Goal: Task Accomplishment & Management: Manage account settings

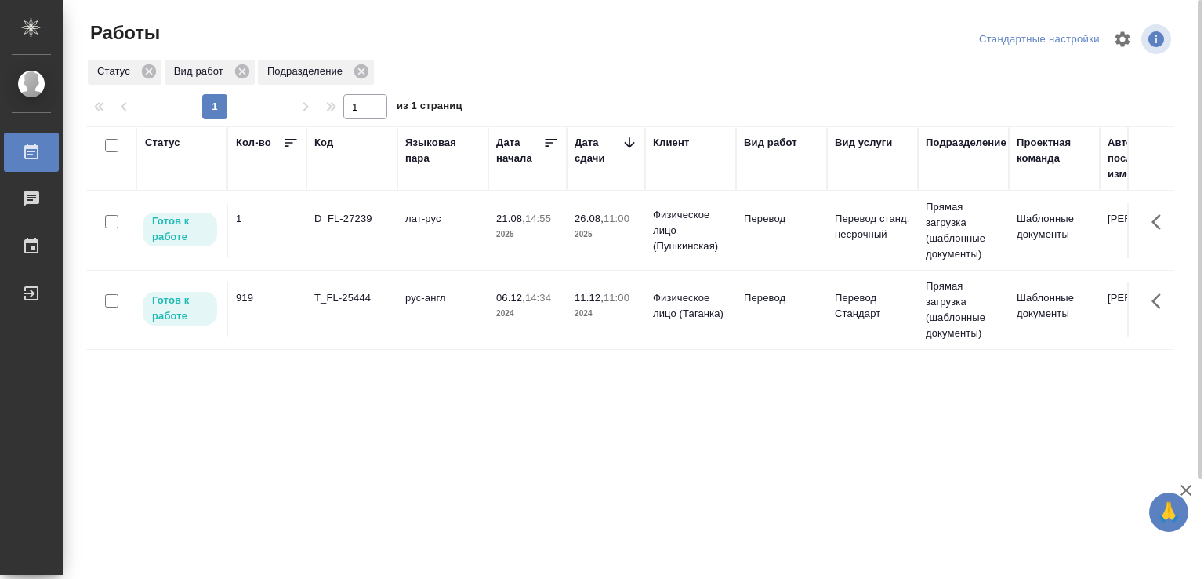
click at [396, 223] on td "D_FL-27239" at bounding box center [352, 230] width 91 height 55
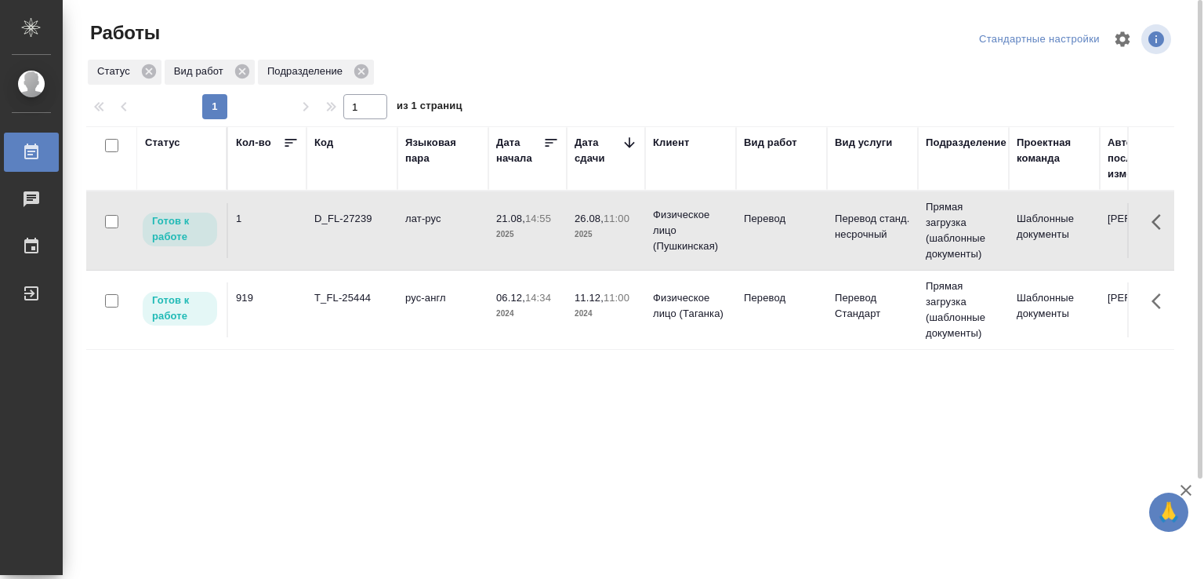
click at [396, 223] on td "D_FL-27239" at bounding box center [352, 230] width 91 height 55
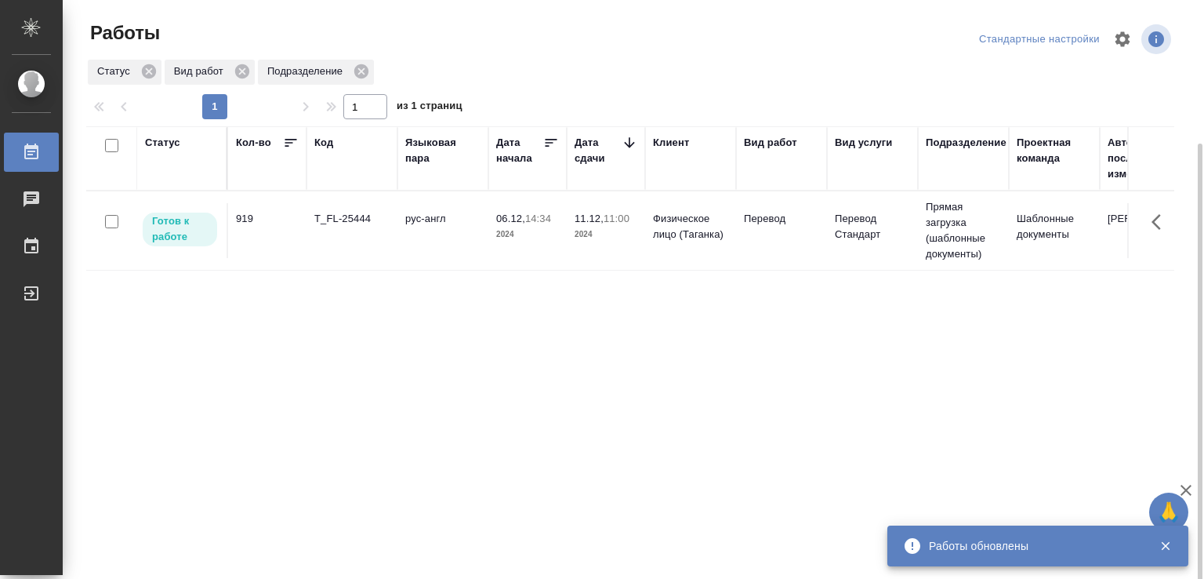
scroll to position [78, 0]
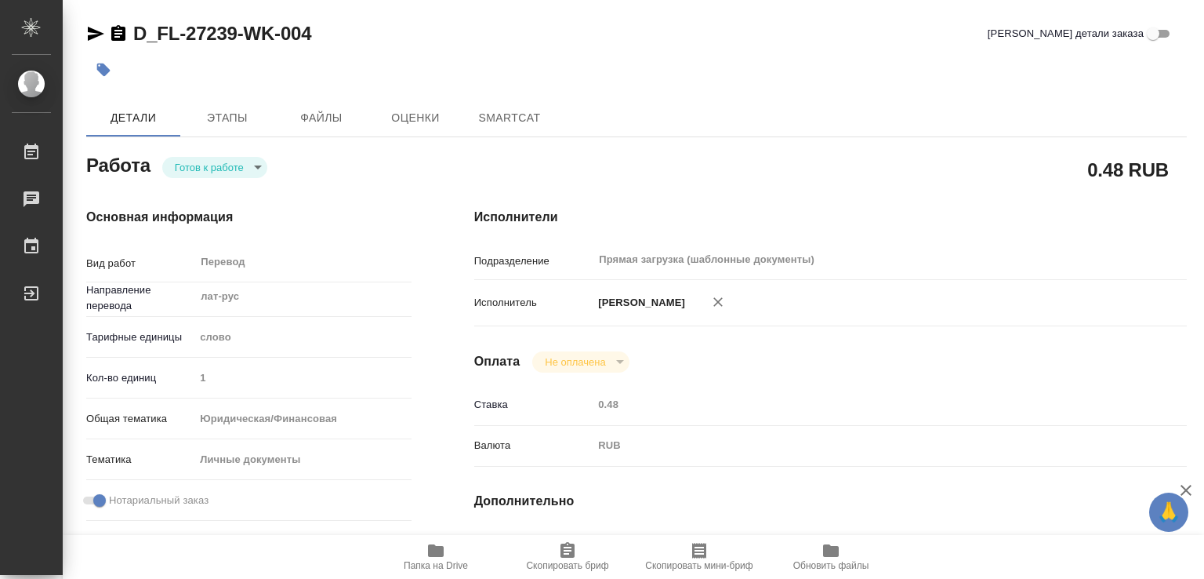
type textarea "x"
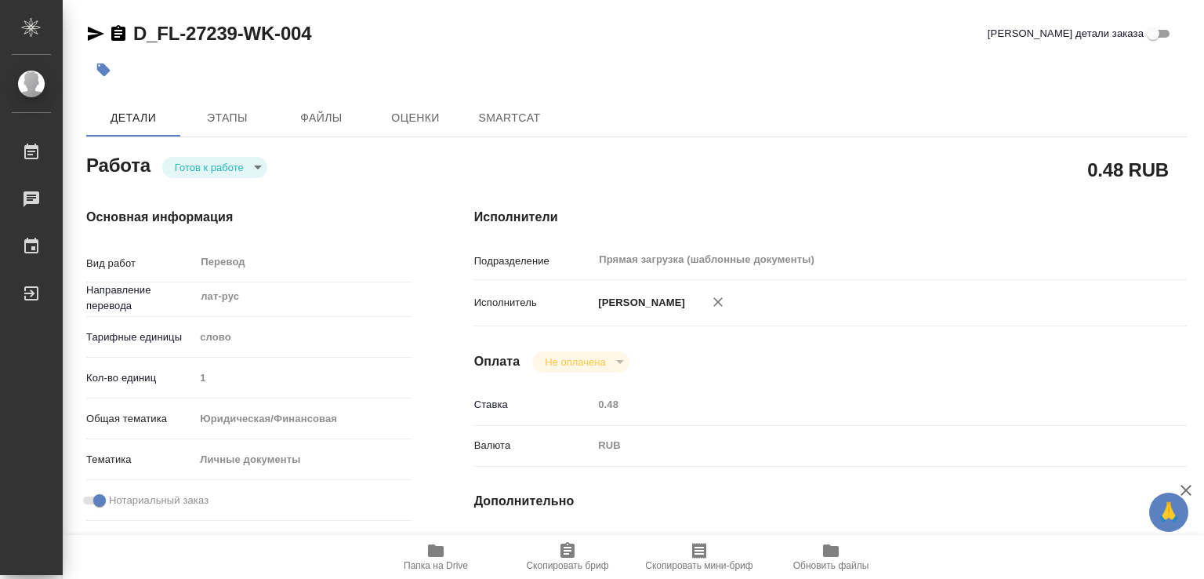
scroll to position [549, 0]
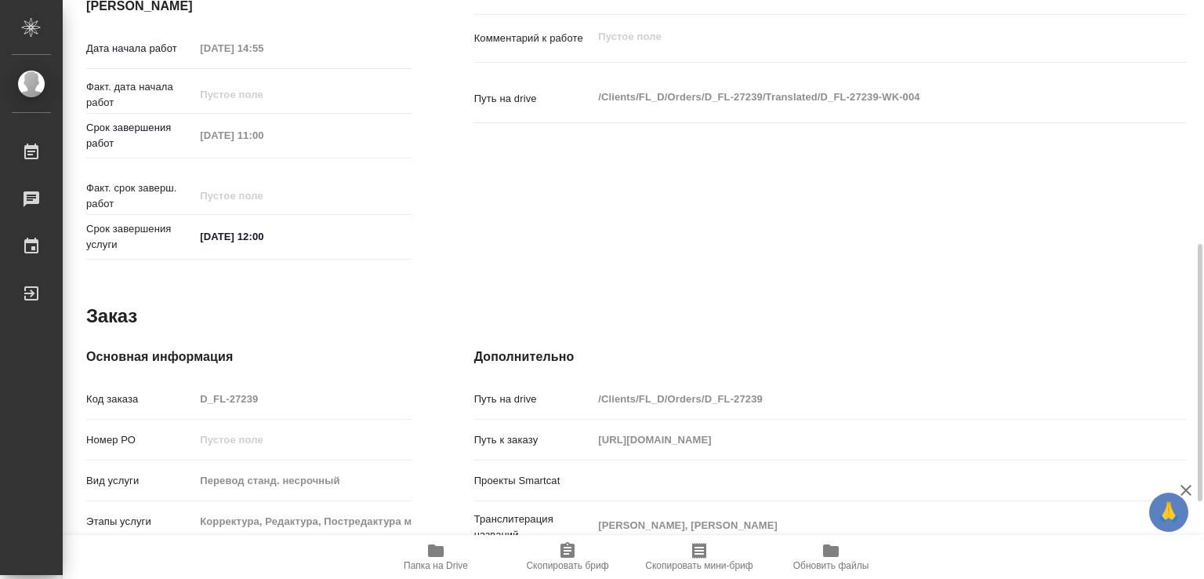
type textarea "x"
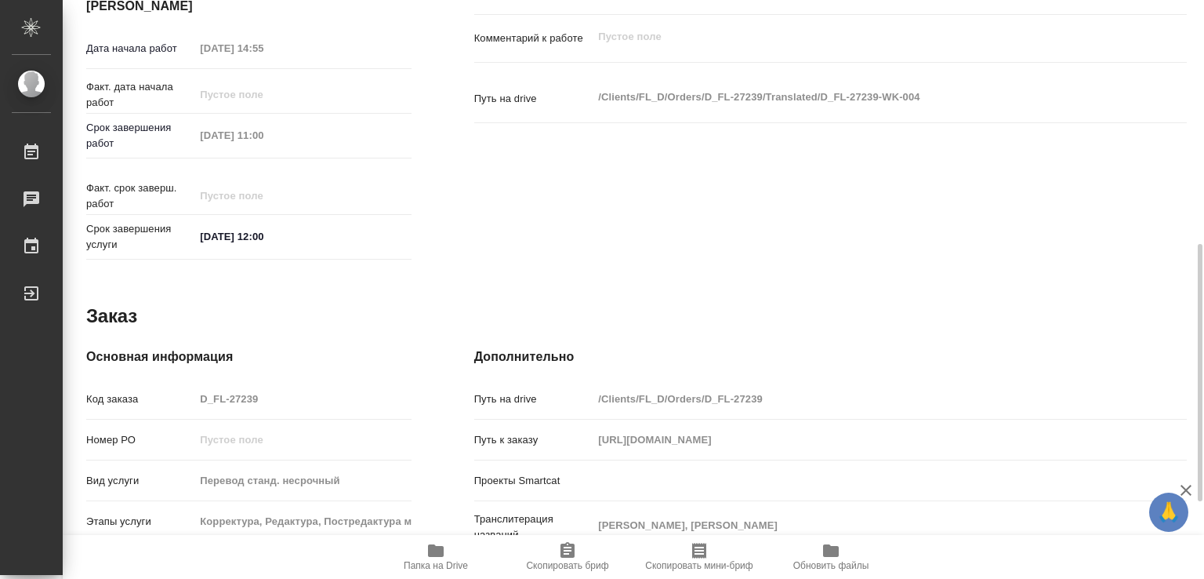
type textarea "x"
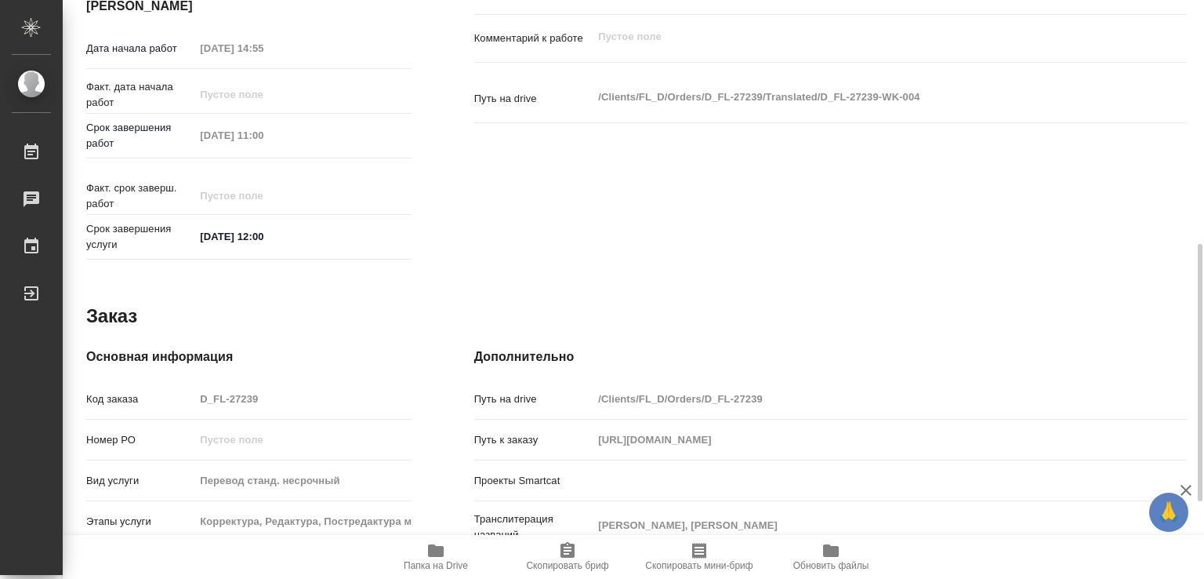
type textarea "x"
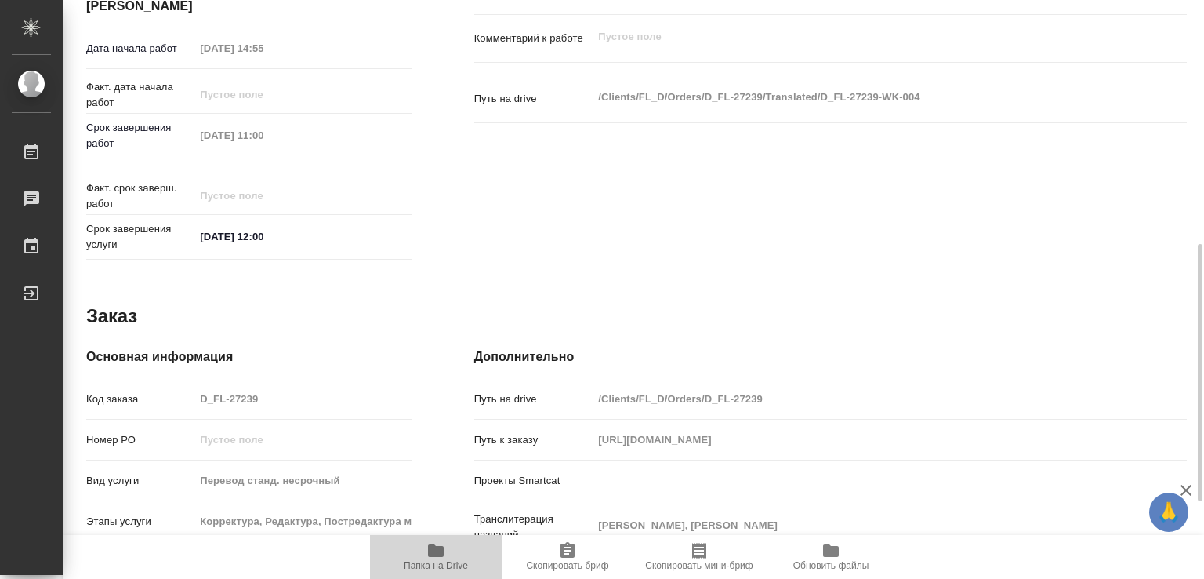
click at [430, 572] on button "Папка на Drive" at bounding box center [436, 557] width 132 height 44
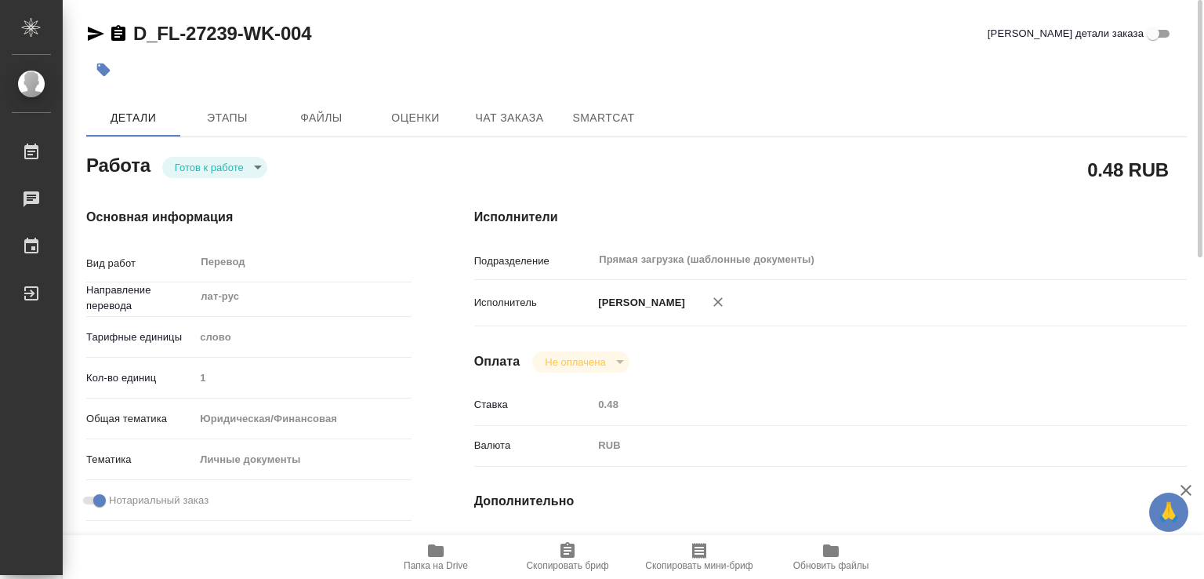
scroll to position [0, 0]
click at [93, 74] on button "button" at bounding box center [103, 70] width 34 height 34
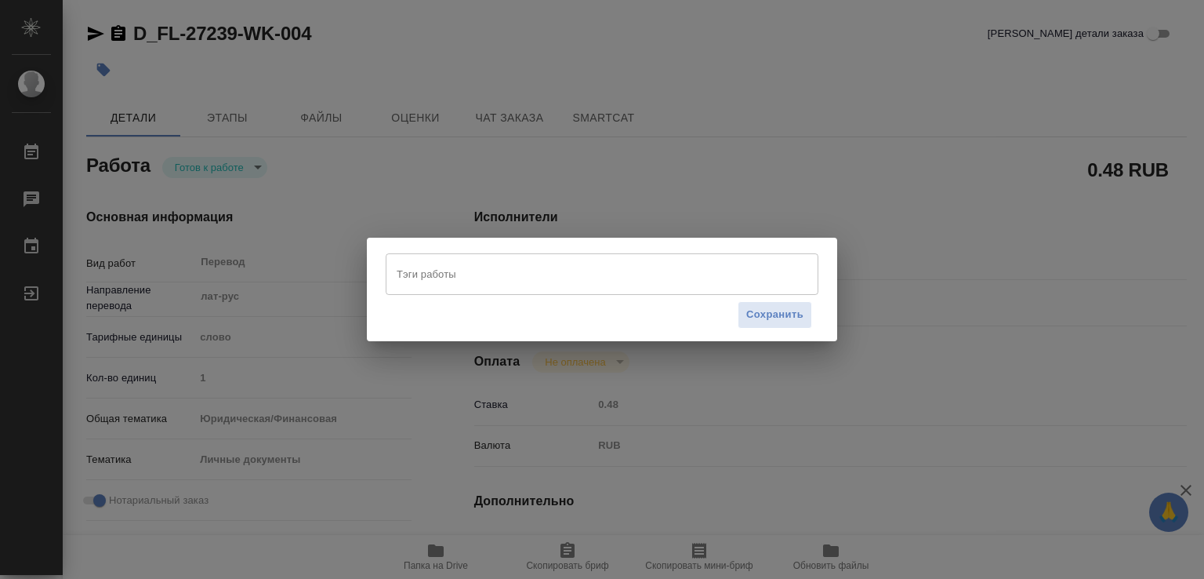
click at [430, 279] on input "Тэги работы" at bounding box center [587, 273] width 389 height 27
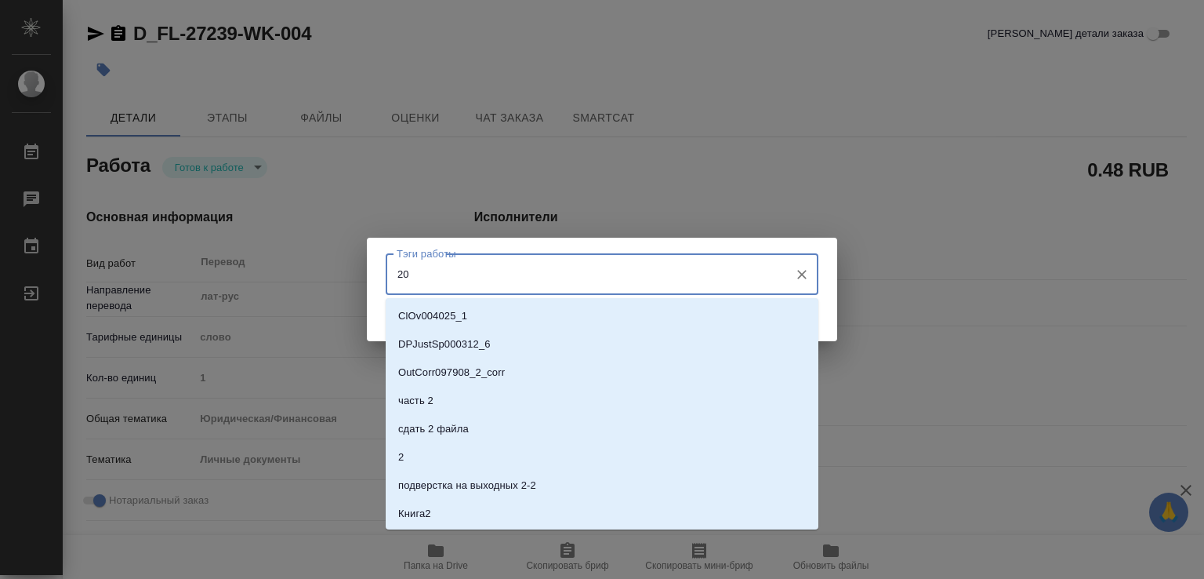
type input "200"
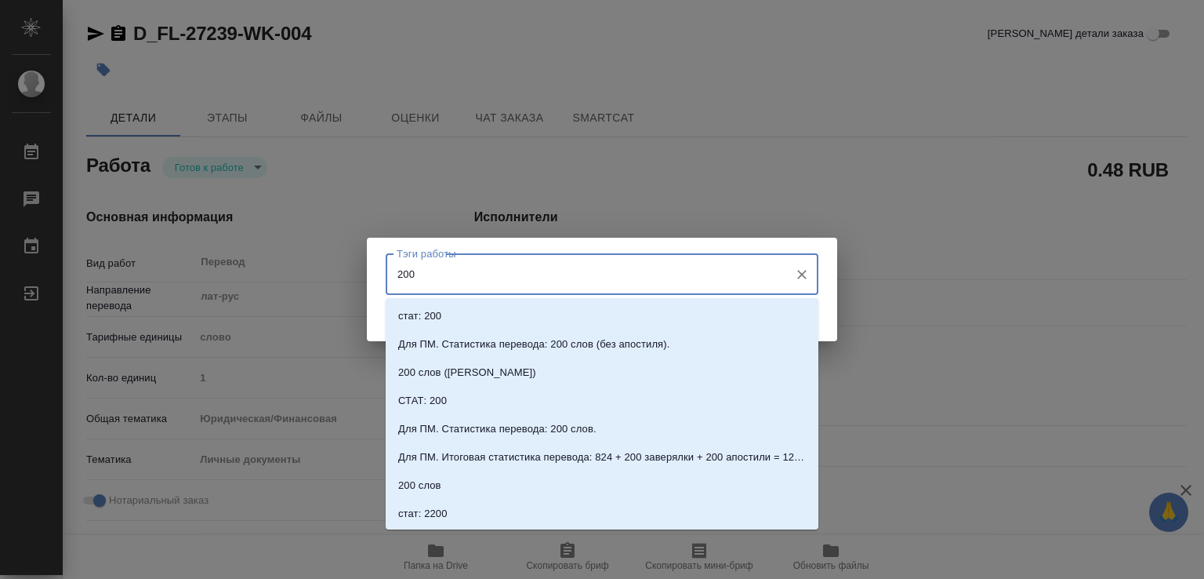
click at [432, 308] on p "стат: 200" at bounding box center [419, 316] width 43 height 16
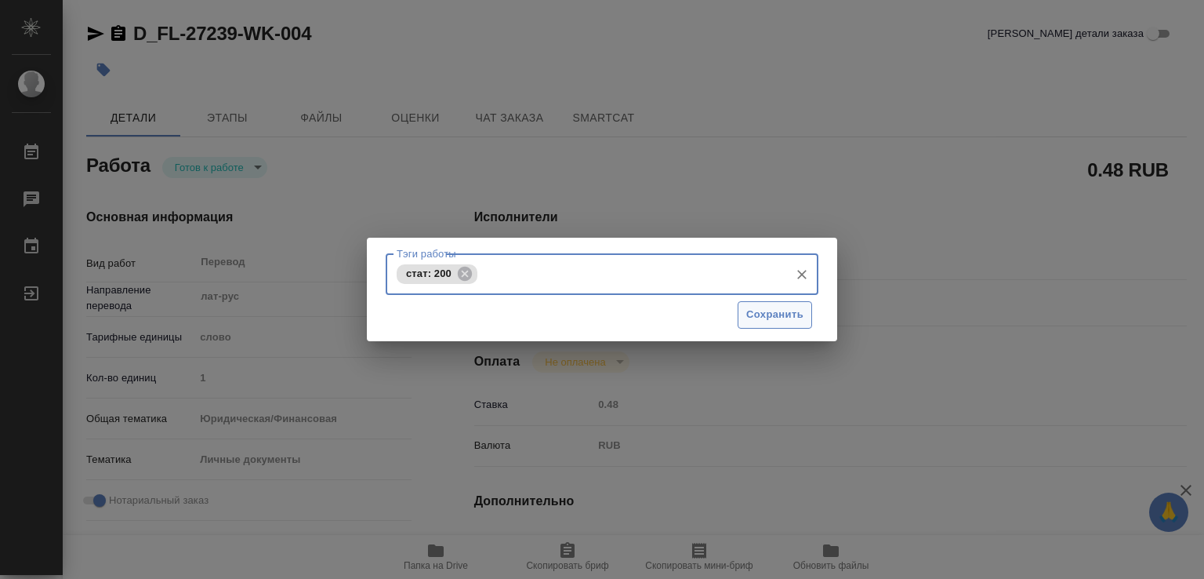
click at [797, 319] on span "Сохранить" at bounding box center [774, 315] width 57 height 18
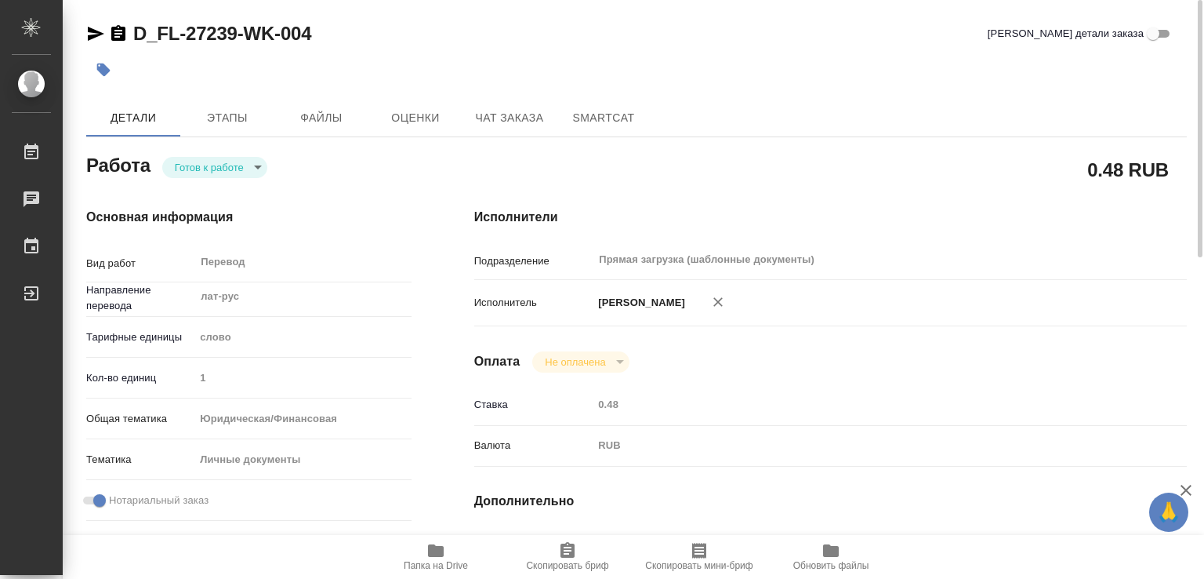
type input "readyForWork"
type textarea "Перевод"
type textarea "x"
type input "лат-рус"
type input "5a8b1489cc6b4906c91bfd90"
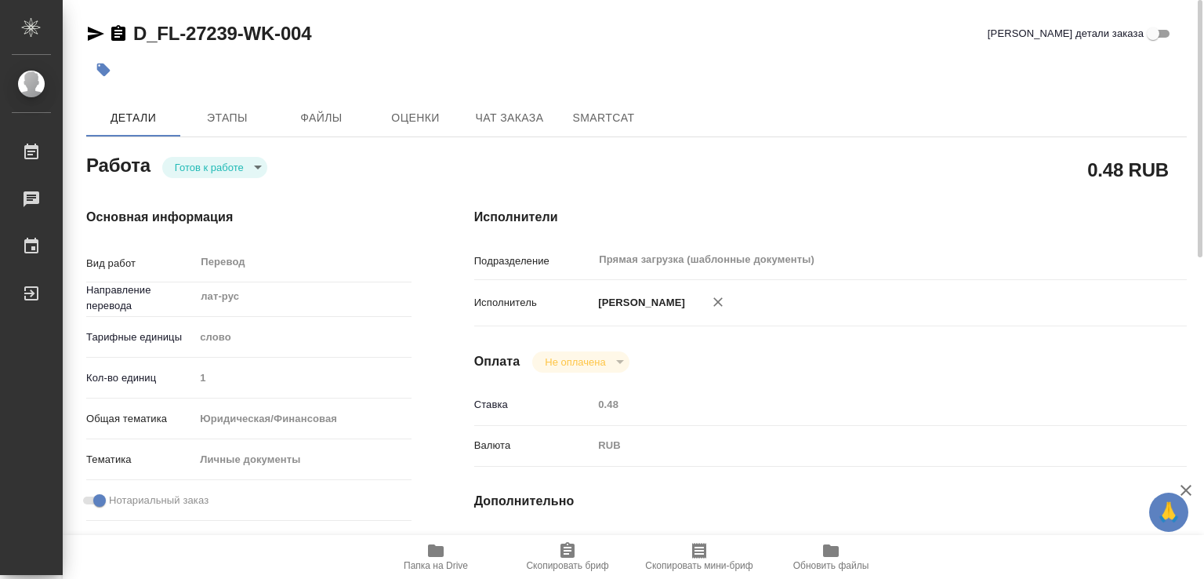
type input "1"
type input "yr-fn"
type input "5a8b8b956a9677013d343cfe"
checkbox input "true"
type input "[DATE] 14:55"
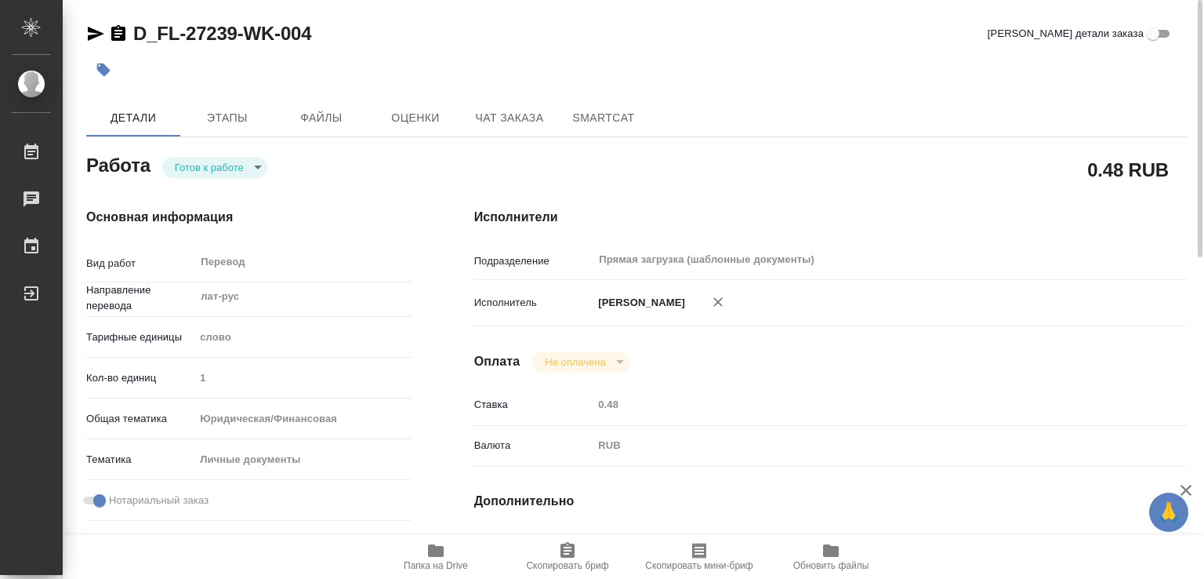
type input "[DATE] 11:00"
type input "[DATE] 12:00"
type input "Прямая загрузка (шаблонные документы)"
type input "notPayed"
type input "0.48"
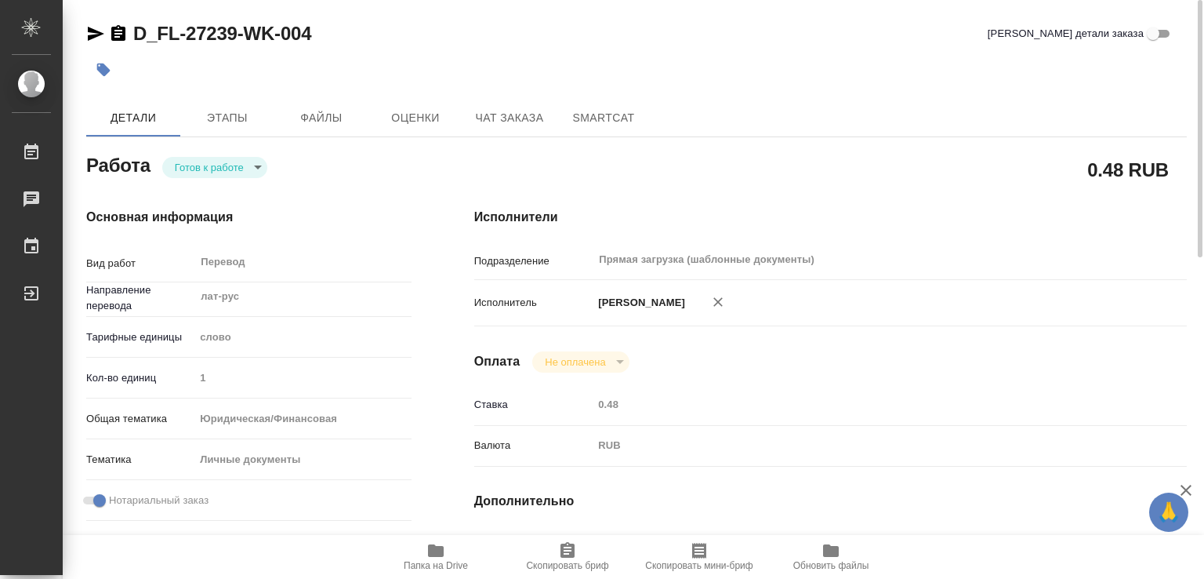
type input "RUB"
type input "[PERSON_NAME]"
type textarea "x"
type textarea "/Clients/FL_D/Orders/D_FL-27239/Translated/D_FL-27239-WK-004"
type textarea "x"
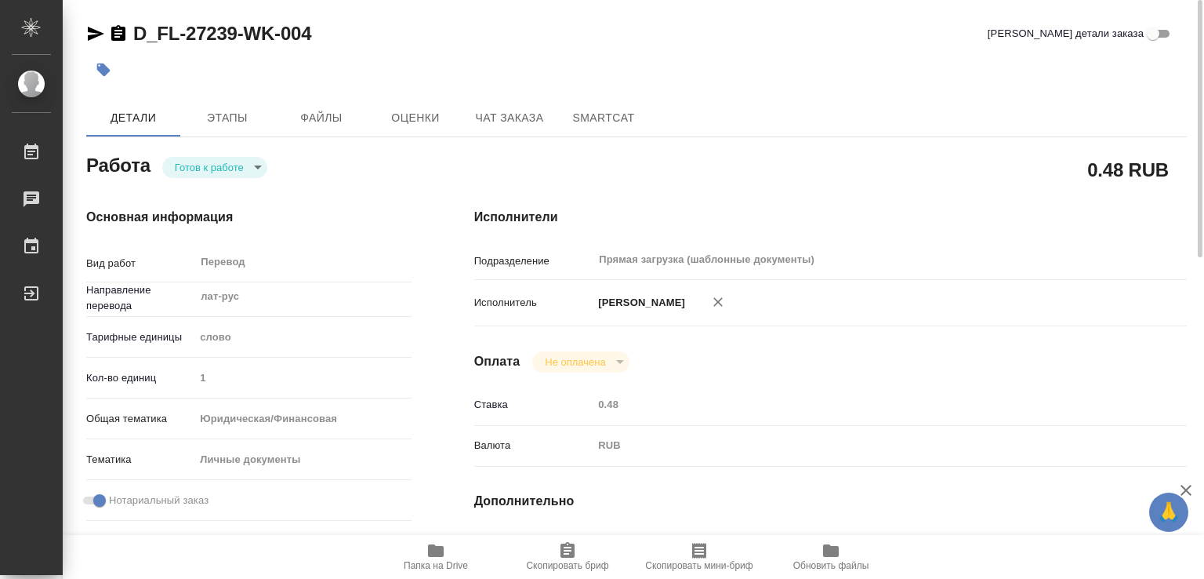
type input "D_FL-27239"
type input "Перевод станд. несрочный"
type input "Корректура, Редактура, Постредактура машинного перевода, Перевод, Приёмка по ка…"
type input "[PERSON_NAME]"
type input "/Clients/FL_D/Orders/D_FL-27239"
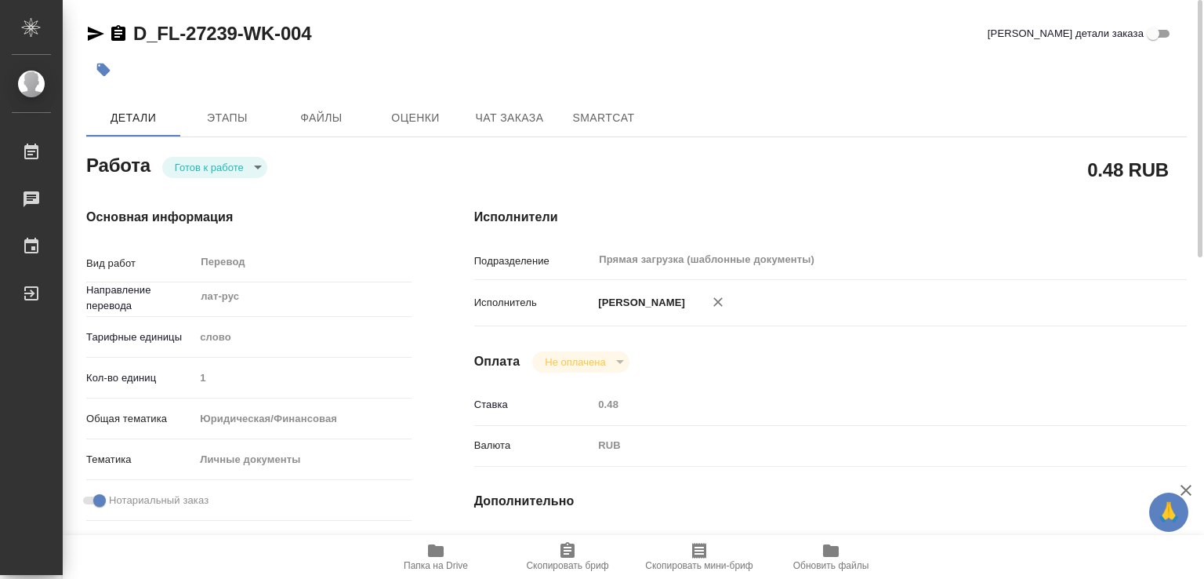
type input "[URL][DOMAIN_NAME]"
type textarea "[PERSON_NAME], [PERSON_NAME]"
type textarea "x"
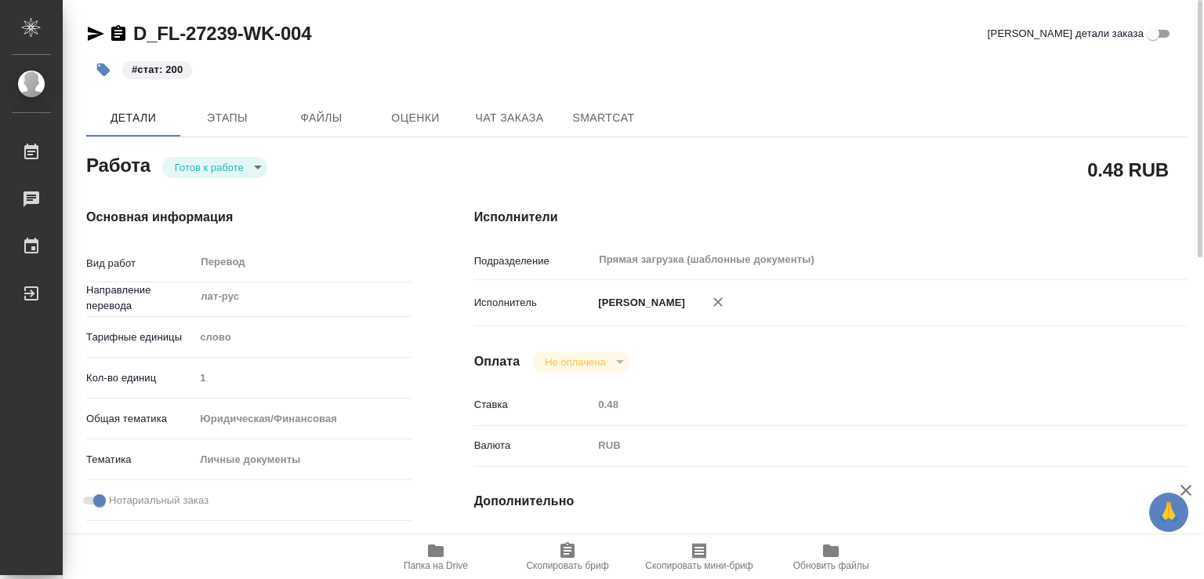
type textarea "x"
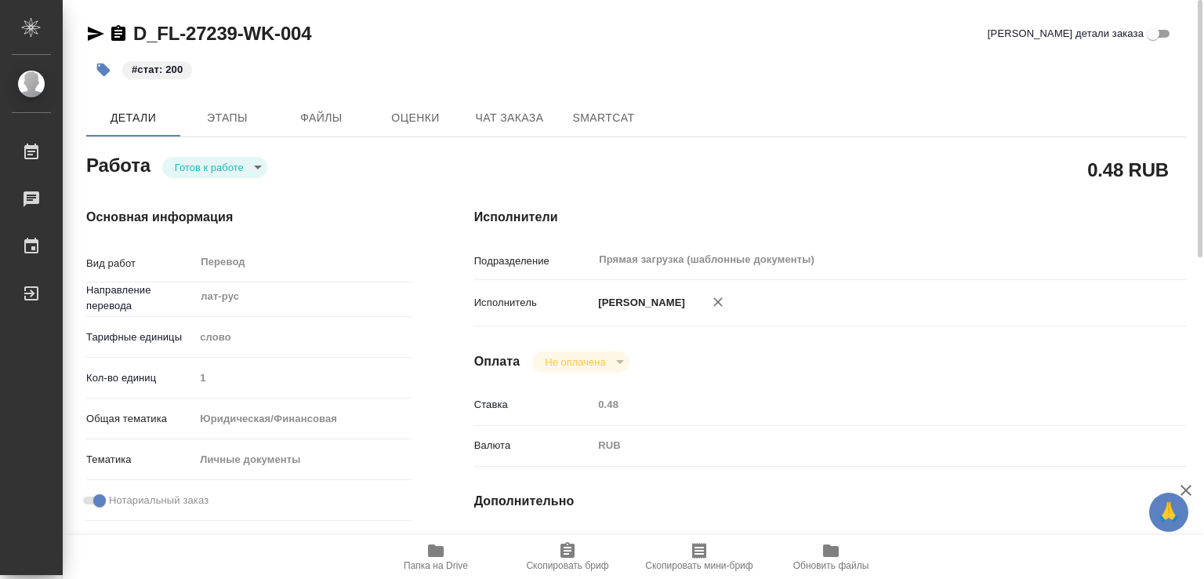
type textarea "x"
click at [242, 171] on body "🙏 .cls-1 fill:#fff; AWATERA [PERSON_NAME] Работы 0 Чаты График Выйти D_FL-27239…" at bounding box center [602, 289] width 1204 height 579
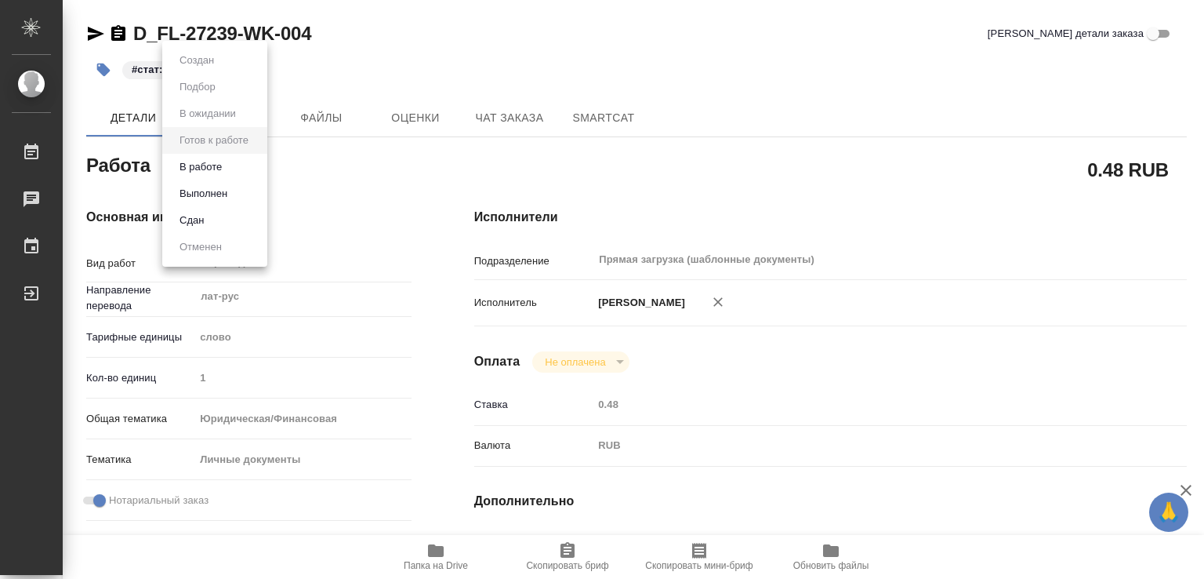
type textarea "x"
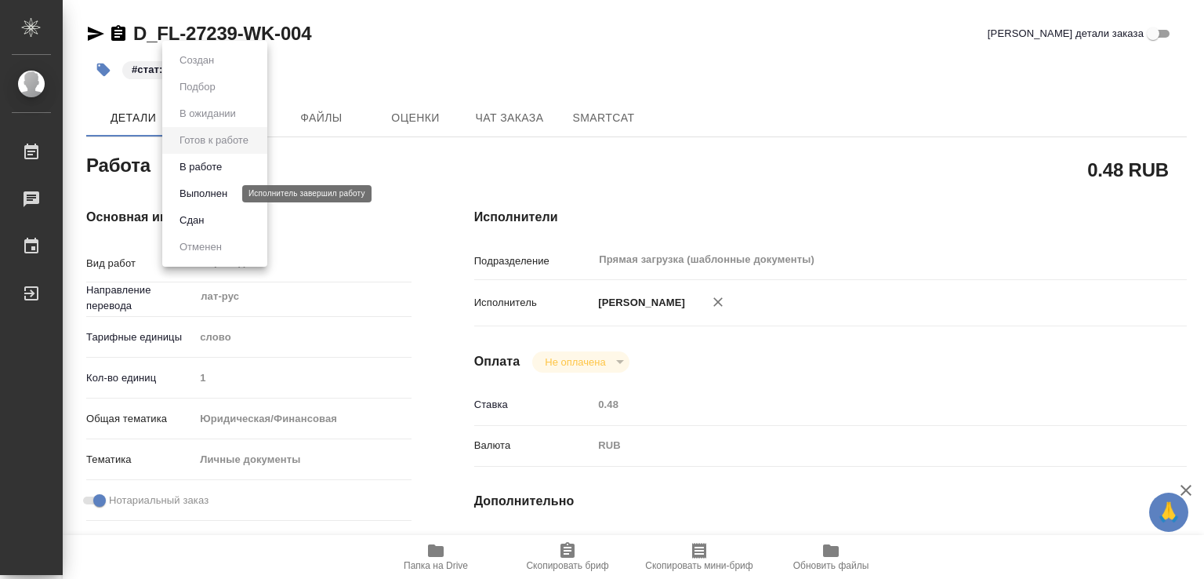
click at [223, 198] on button "Выполнен" at bounding box center [203, 193] width 57 height 17
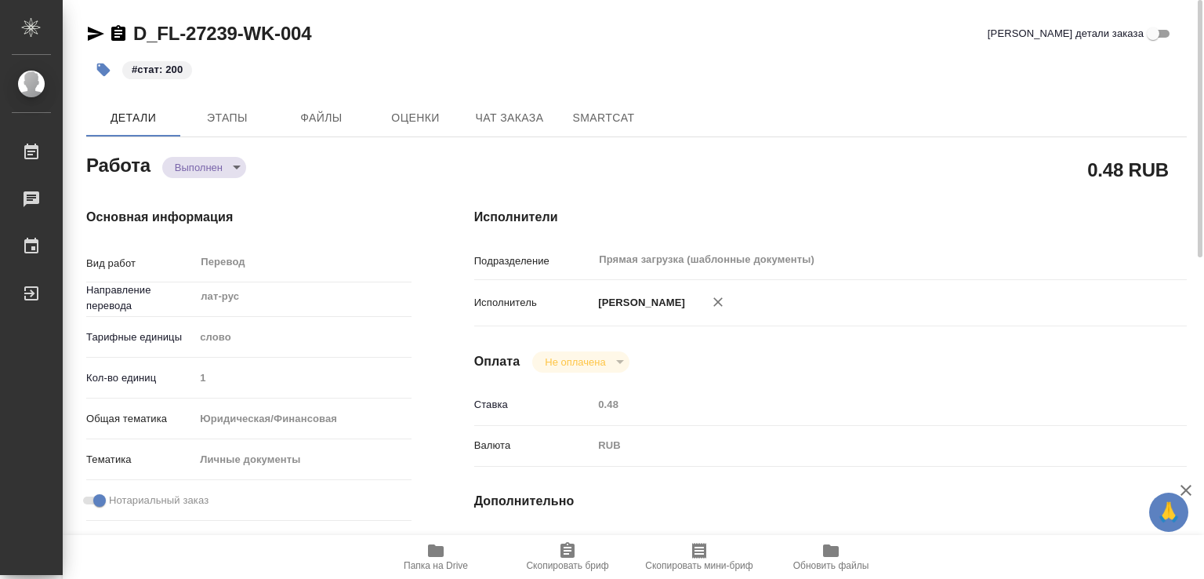
type textarea "x"
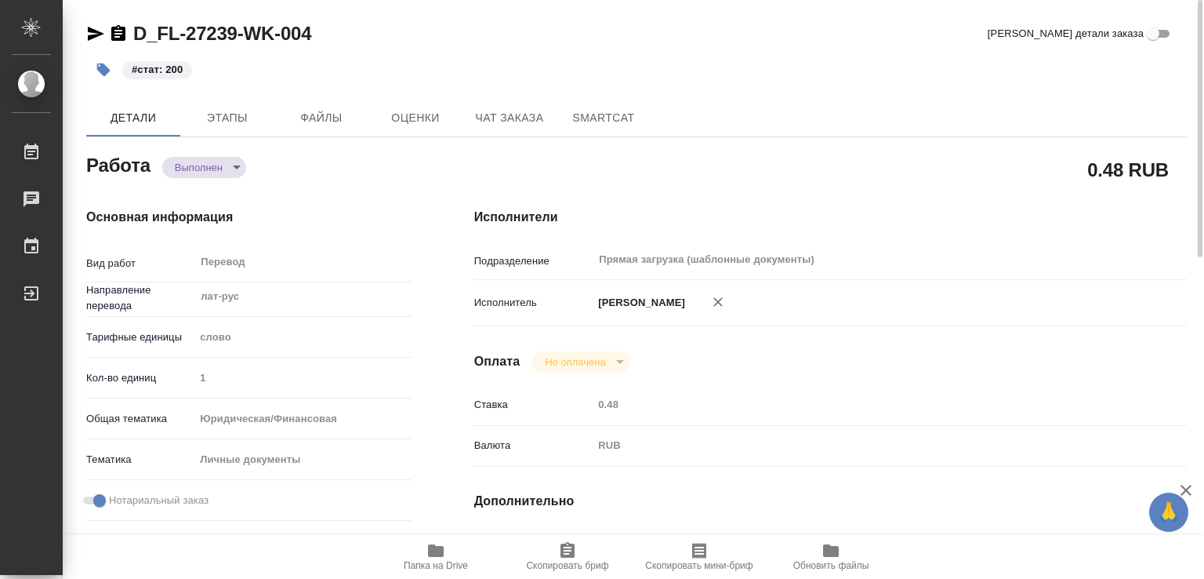
type textarea "x"
